Goal: Check status: Check status

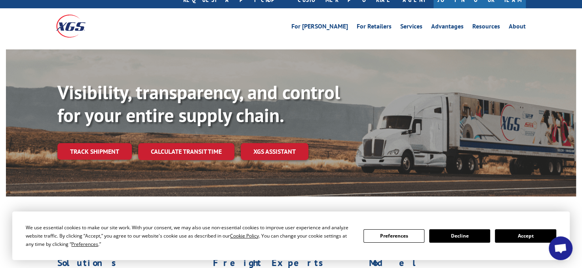
scroll to position [40, 0]
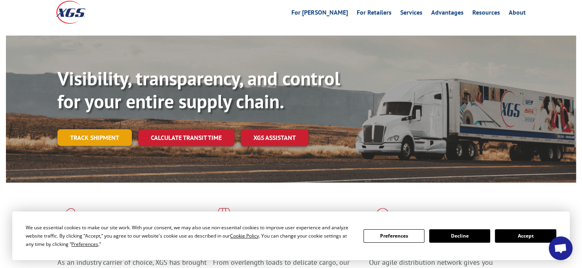
click at [91, 129] on link "Track shipment" at bounding box center [94, 137] width 74 height 17
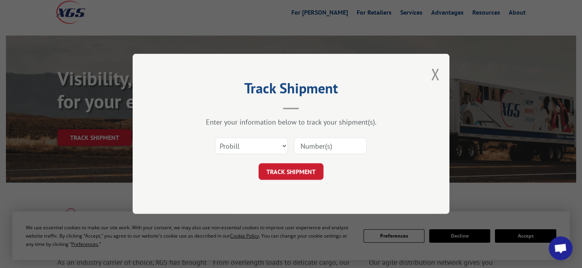
click at [310, 145] on input at bounding box center [330, 146] width 73 height 17
click at [274, 146] on select "Select category... Probill BOL PO" at bounding box center [251, 146] width 73 height 17
click at [332, 144] on input at bounding box center [330, 146] width 73 height 17
paste input "16945504"
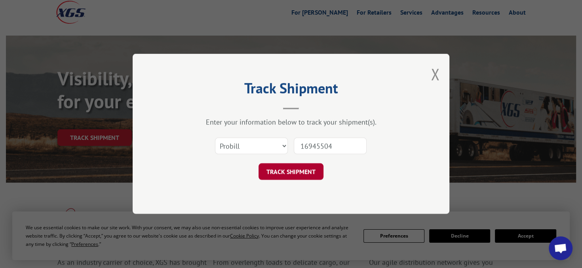
type input "16945504"
click at [304, 170] on button "TRACK SHIPMENT" at bounding box center [291, 172] width 65 height 17
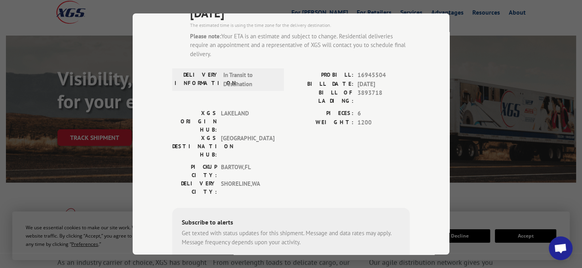
scroll to position [119, 0]
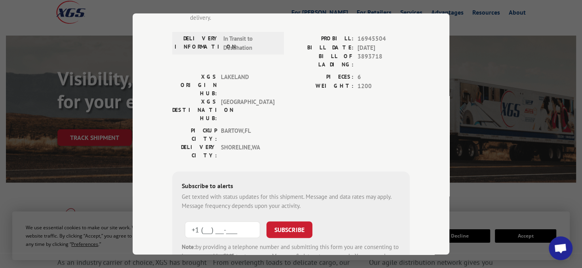
click at [206, 222] on input "+1 (___) ___-____" at bounding box center [222, 230] width 75 height 17
type input "[PHONE_NUMBER]"
click at [273, 222] on button "SUBSCRIBE" at bounding box center [289, 230] width 46 height 17
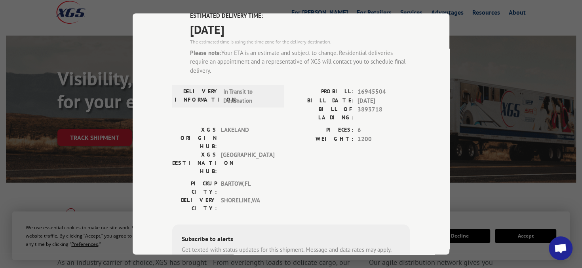
scroll to position [0, 0]
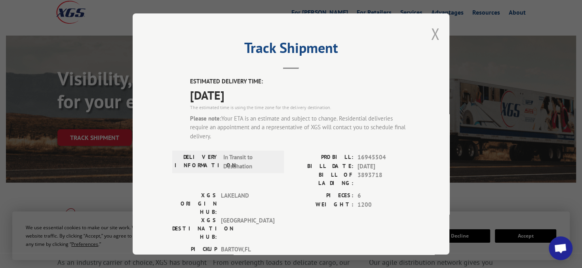
click at [431, 32] on button "Close modal" at bounding box center [435, 33] width 9 height 21
